Goal: Information Seeking & Learning: Learn about a topic

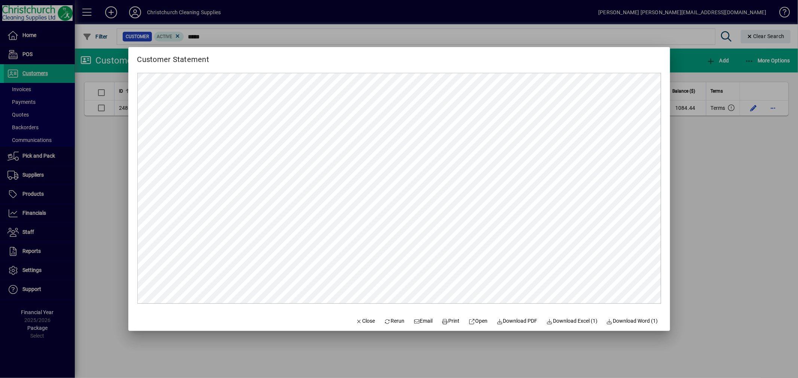
click at [105, 191] on div at bounding box center [399, 189] width 798 height 378
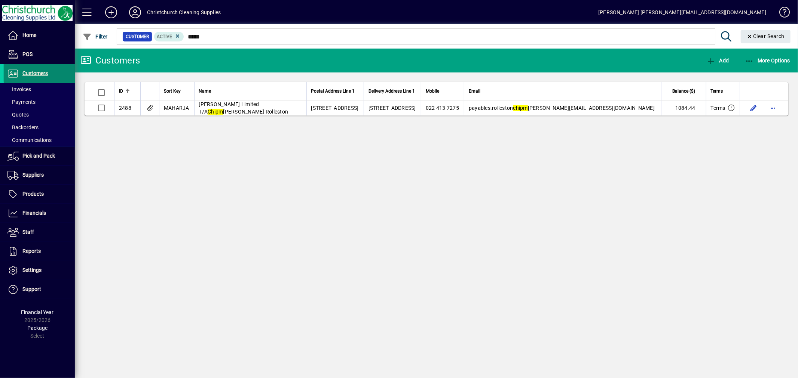
click at [40, 73] on span "Customers" at bounding box center [34, 73] width 25 height 6
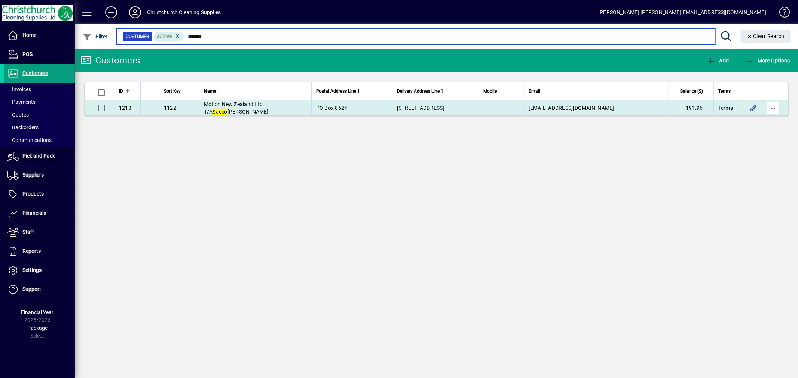
type input "*****"
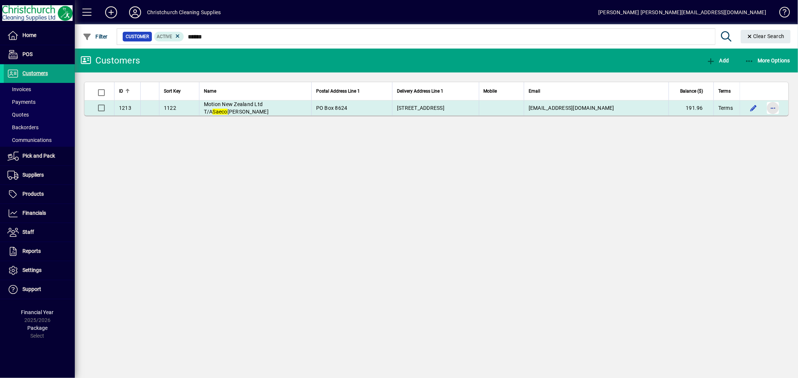
click at [773, 113] on span "button" at bounding box center [773, 108] width 18 height 18
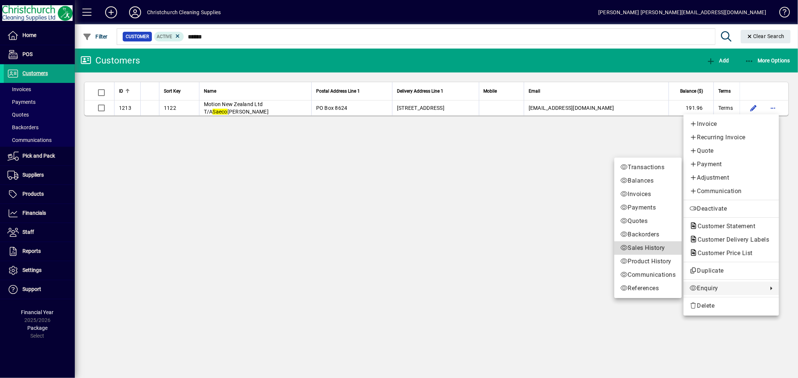
click at [641, 249] on span "Sales History" at bounding box center [647, 248] width 55 height 9
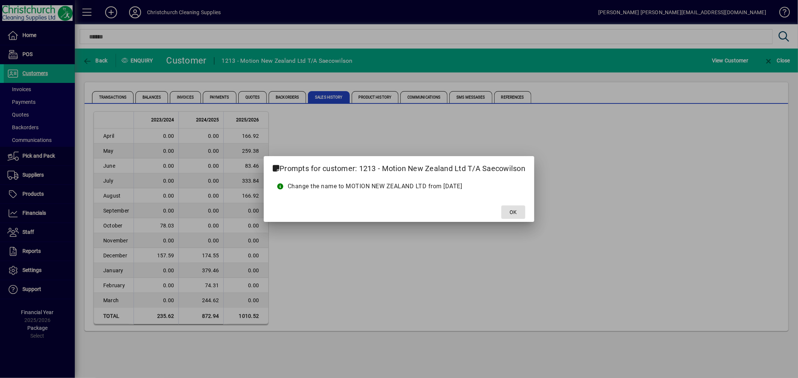
click at [516, 210] on span "OK" at bounding box center [513, 213] width 7 height 8
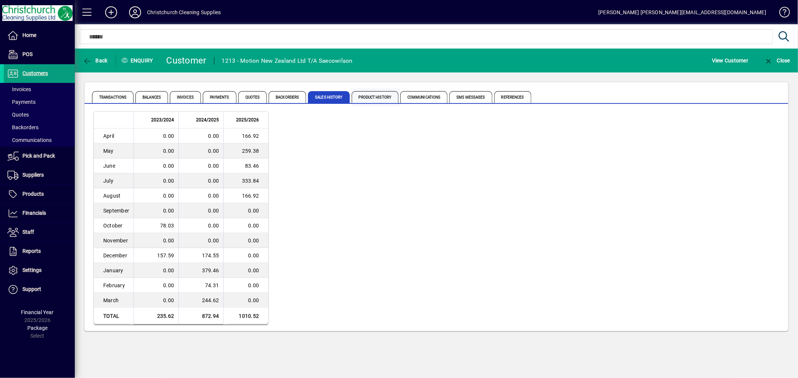
click at [378, 99] on span "Product History" at bounding box center [374, 97] width 47 height 12
